Goal: Transaction & Acquisition: Purchase product/service

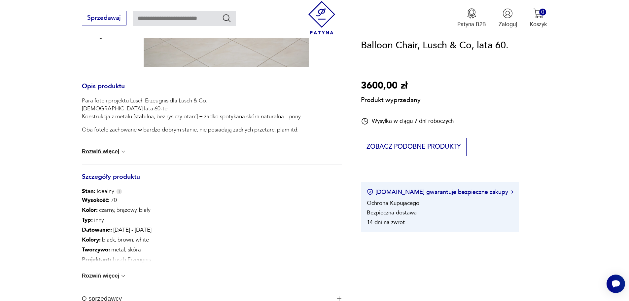
scroll to position [276, 0]
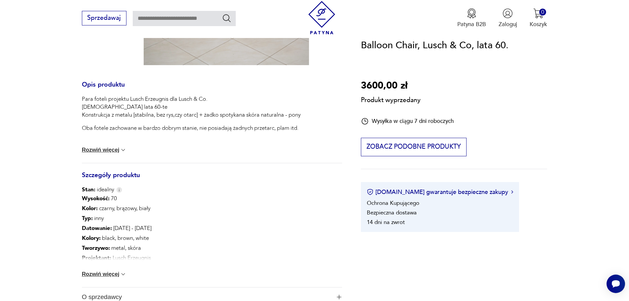
click at [123, 275] on img at bounding box center [123, 274] width 7 height 7
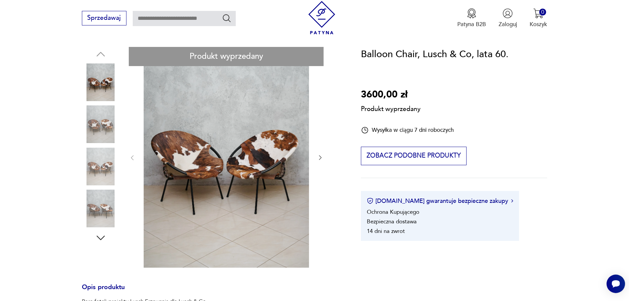
scroll to position [56, 0]
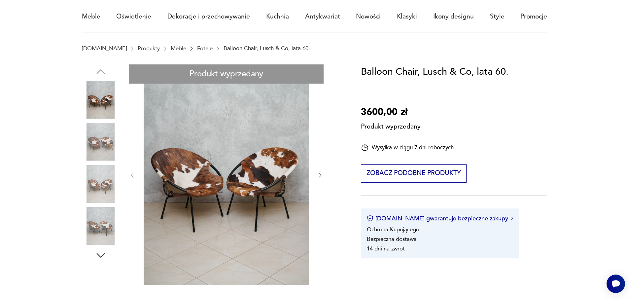
click at [507, 184] on div "Balloon Chair, Lusch & Co, lata 60. 3600,00 zł Produkt wyprzedany Wysyłka w cią…" at bounding box center [454, 161] width 186 height 194
